Goal: Find specific page/section: Find specific page/section

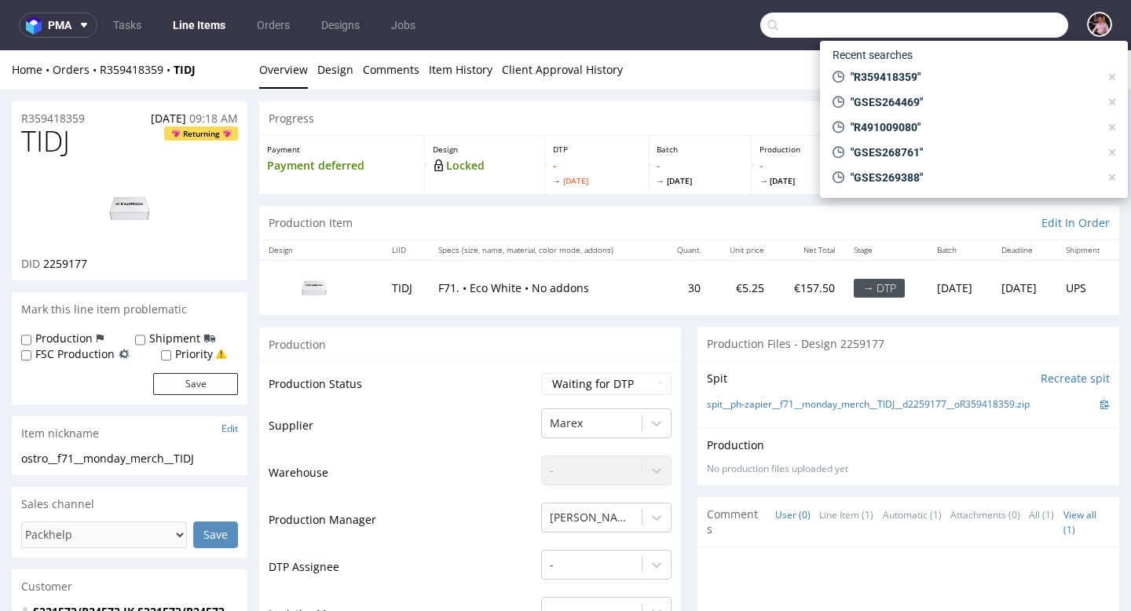
click at [1021, 36] on input "text" at bounding box center [914, 25] width 308 height 25
paste input "admin@medtryck.com"
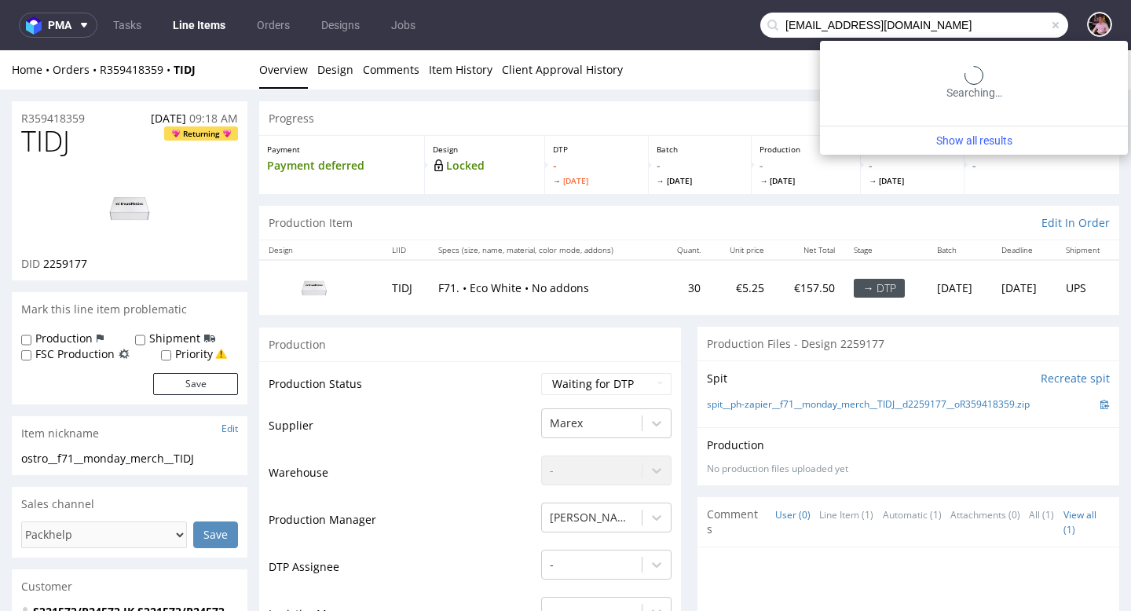
type input "admin@medtryck.com"
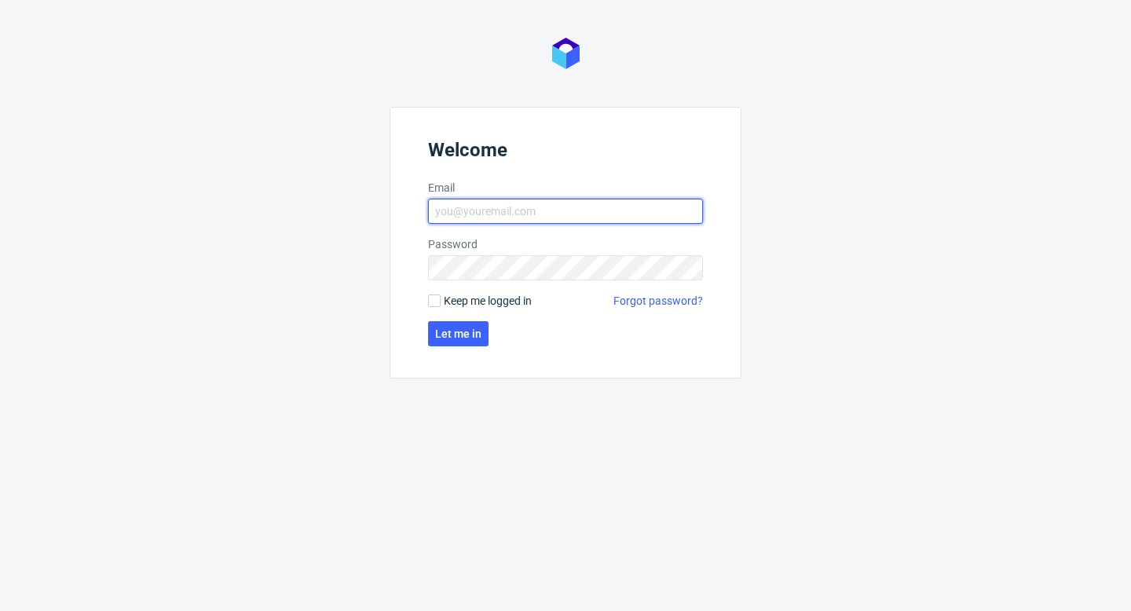
click at [569, 219] on input "Email" at bounding box center [565, 211] width 275 height 25
type input "[EMAIL_ADDRESS][PERSON_NAME][DOMAIN_NAME]"
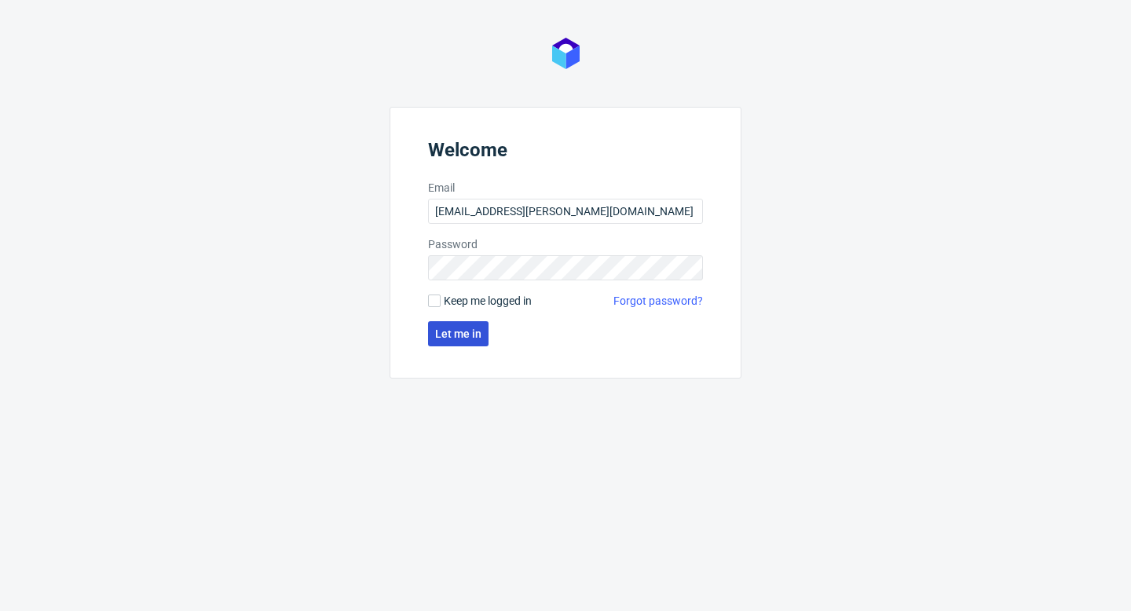
click at [471, 334] on span "Let me in" at bounding box center [458, 333] width 46 height 11
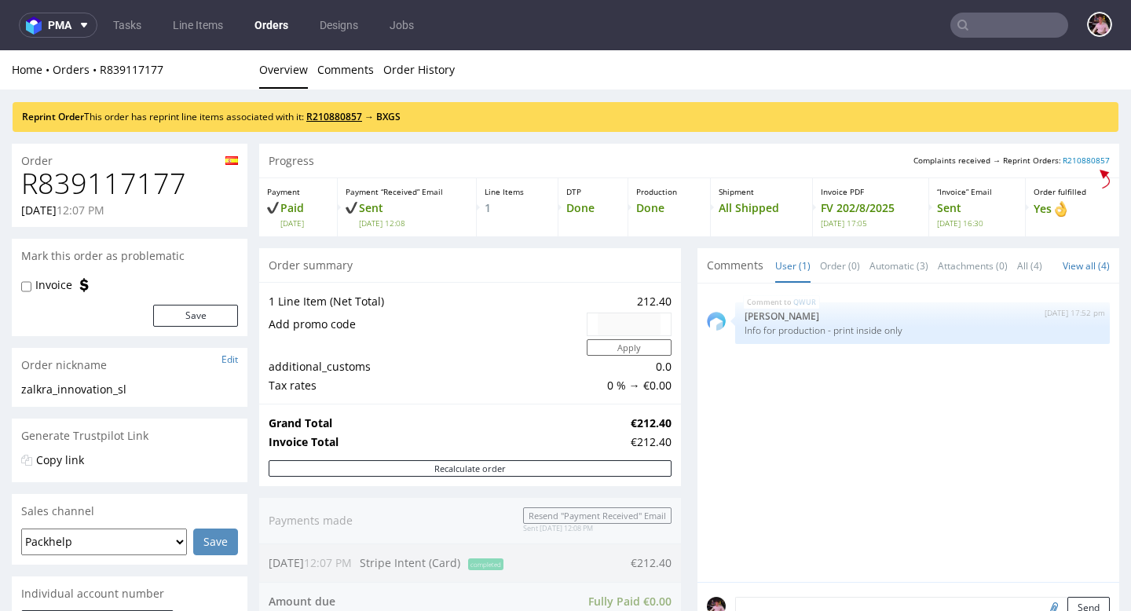
click at [345, 117] on link "R210880857" at bounding box center [334, 116] width 56 height 13
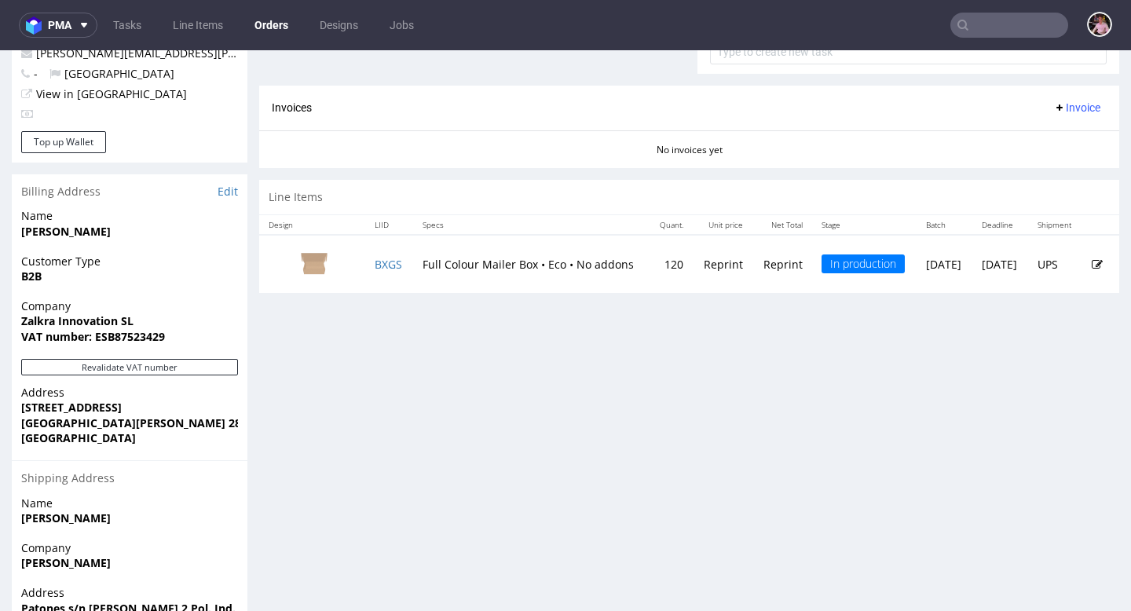
scroll to position [676, 0]
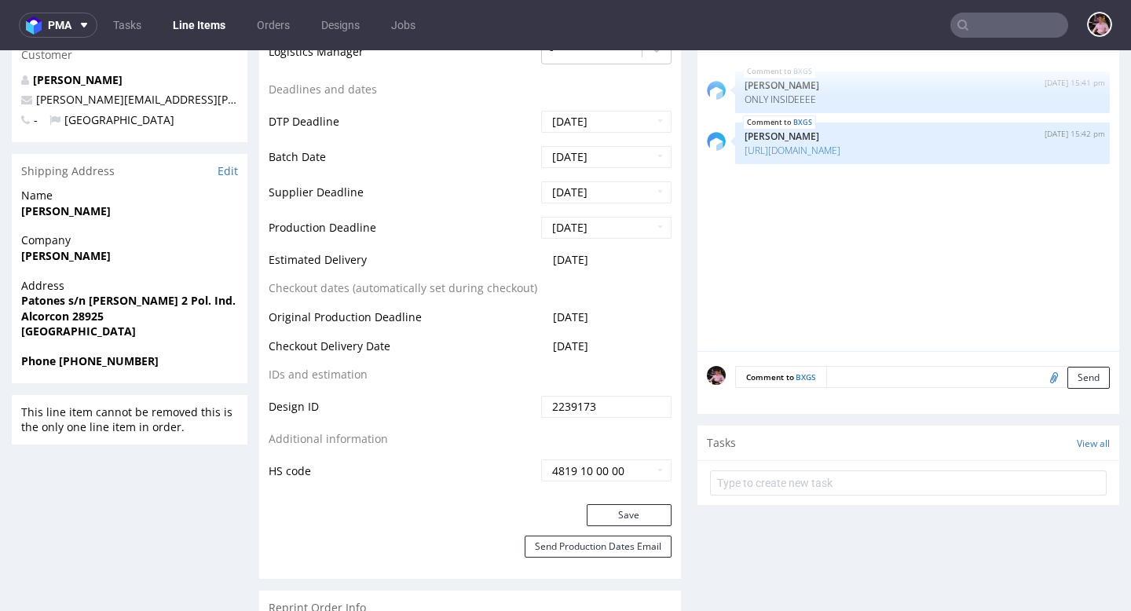
scroll to position [625, 0]
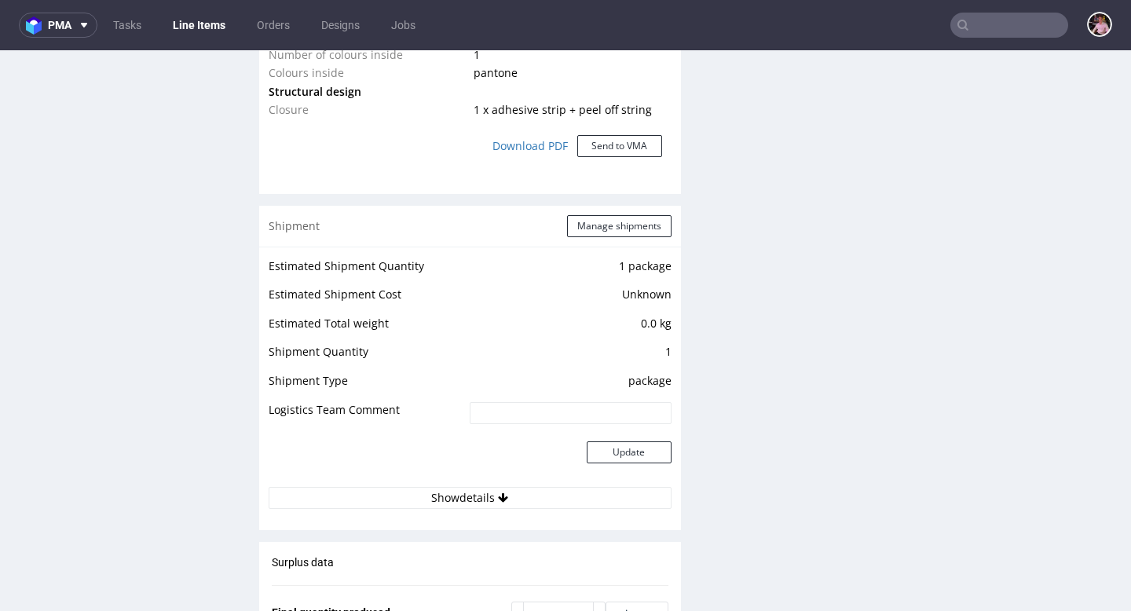
scroll to position [1964, 0]
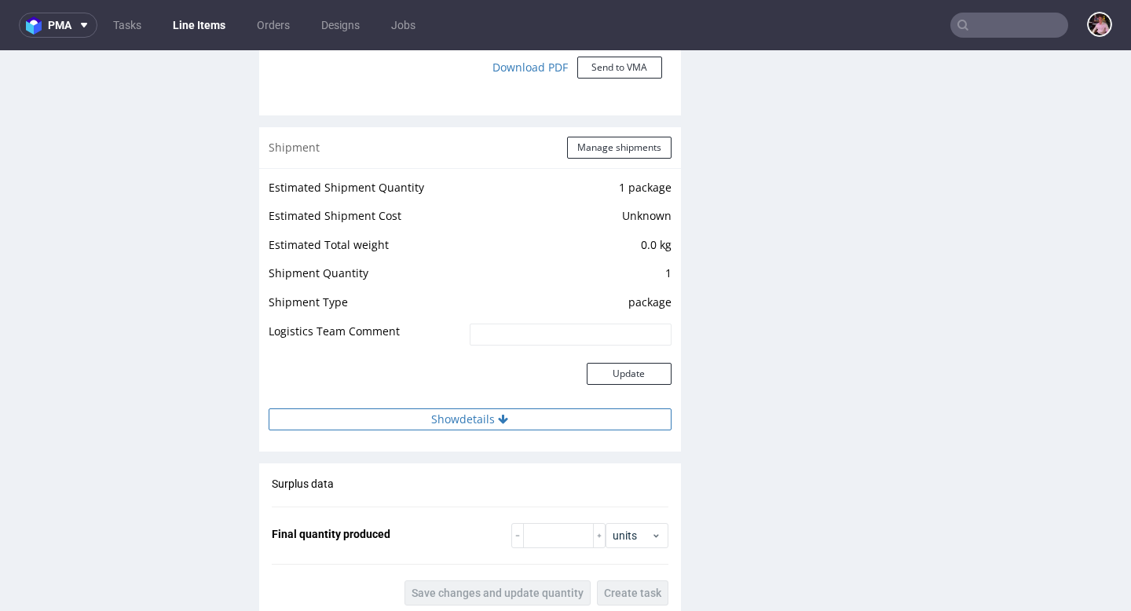
click at [519, 410] on button "Show details" at bounding box center [470, 419] width 403 height 22
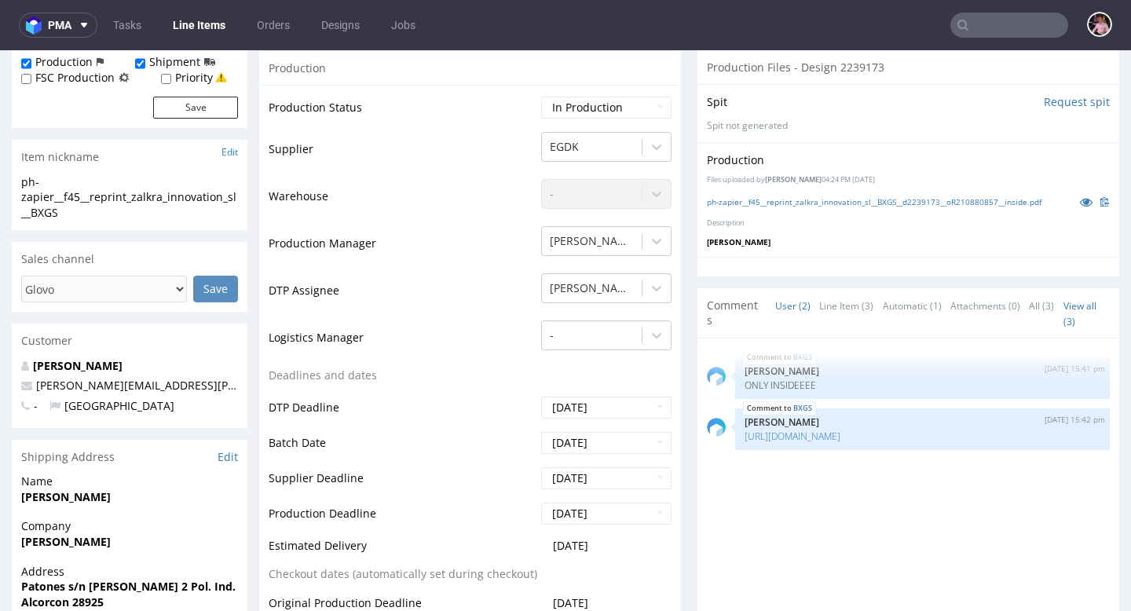
scroll to position [0, 0]
